Goal: Task Accomplishment & Management: Manage account settings

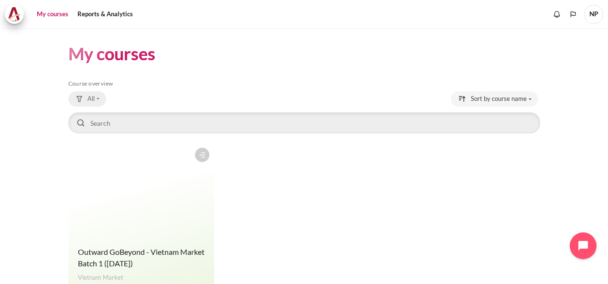
click at [97, 100] on button "All" at bounding box center [87, 98] width 38 height 15
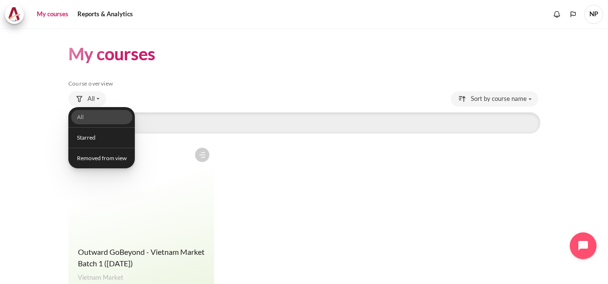
click at [152, 206] on figure "Content" at bounding box center [141, 191] width 146 height 96
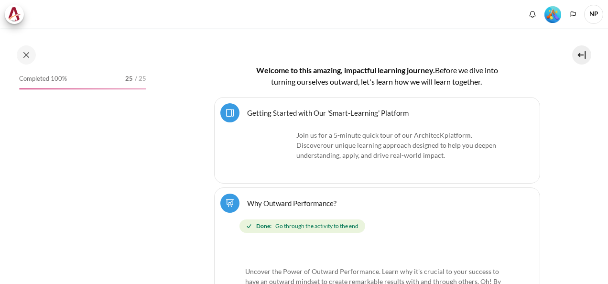
scroll to position [239, 0]
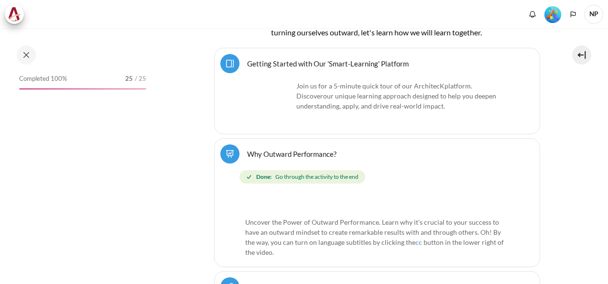
click at [29, 76] on span "Completed 100%" at bounding box center [43, 79] width 48 height 10
click at [26, 56] on button at bounding box center [26, 54] width 19 height 19
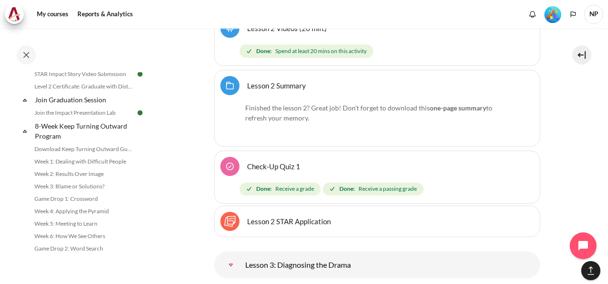
scroll to position [1083, 0]
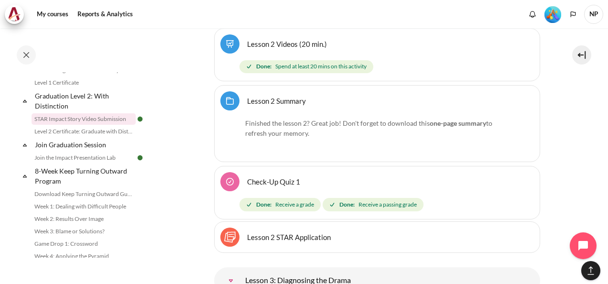
click at [85, 125] on link "STAR Impact Story Video Submission" at bounding box center [84, 118] width 104 height 11
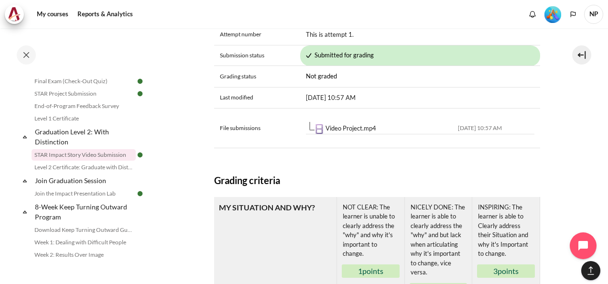
scroll to position [813, 0]
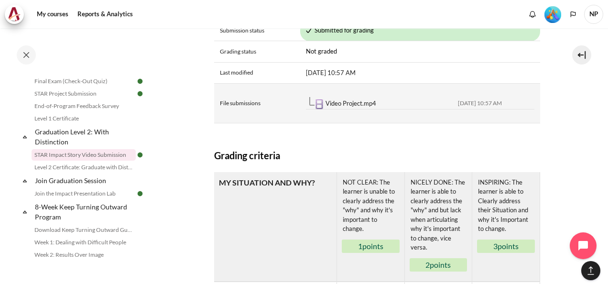
click at [339, 107] on link "Video Project.mp4" at bounding box center [351, 103] width 51 height 8
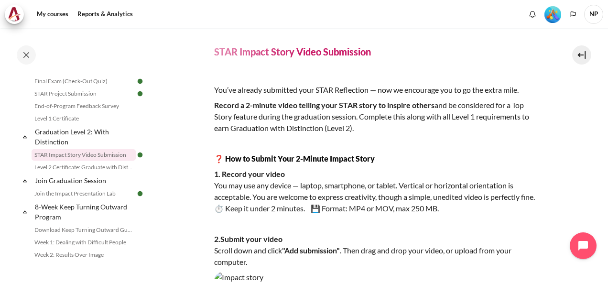
scroll to position [0, 0]
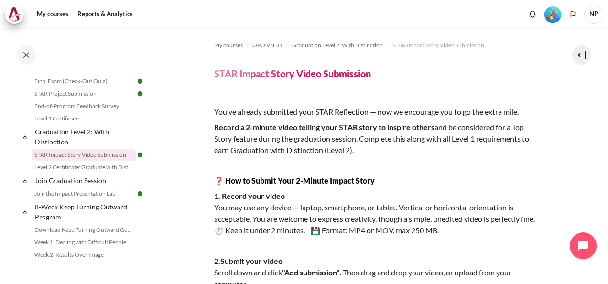
click at [597, 17] on span "NP" at bounding box center [593, 14] width 19 height 19
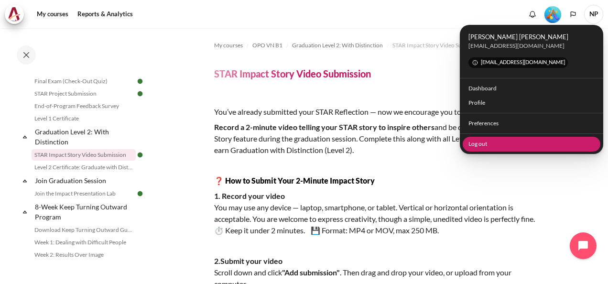
click at [481, 144] on link "Log out" at bounding box center [532, 144] width 138 height 15
